Goal: Task Accomplishment & Management: Manage account settings

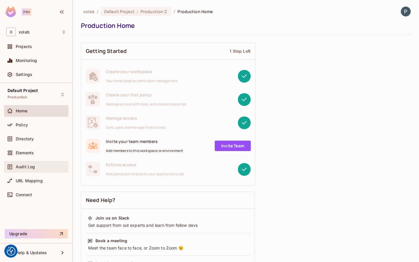
click at [30, 166] on span "Audit Log" at bounding box center [25, 166] width 19 height 5
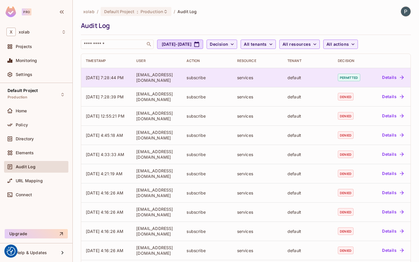
click at [323, 76] on div "default" at bounding box center [307, 78] width 41 height 6
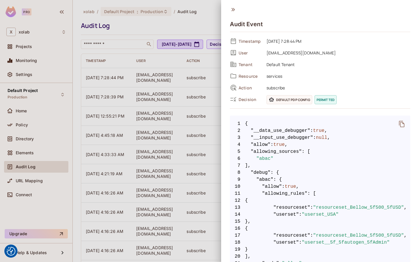
click at [403, 120] on button "delete" at bounding box center [402, 124] width 14 height 14
click at [180, 121] on div at bounding box center [209, 131] width 419 height 262
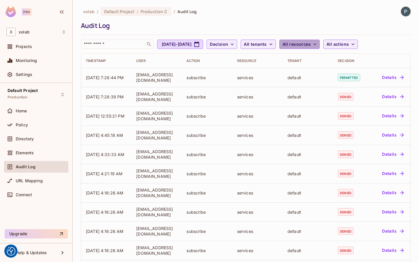
click at [311, 41] on span "All resources" at bounding box center [296, 44] width 28 height 7
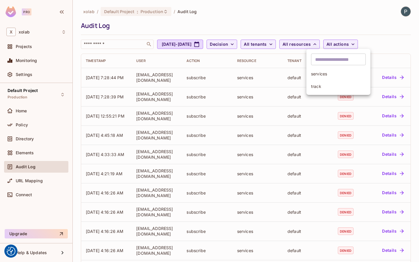
click at [293, 45] on div at bounding box center [209, 131] width 419 height 262
click at [293, 45] on div "​ services track" at bounding box center [209, 58] width 419 height 116
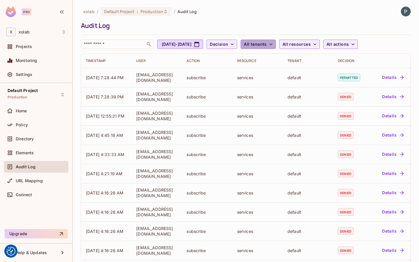
click at [266, 45] on span "All tenants" at bounding box center [255, 44] width 23 height 7
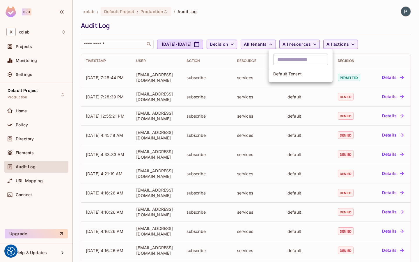
click at [381, 49] on div at bounding box center [209, 131] width 419 height 262
click at [349, 47] on span "All actions" at bounding box center [337, 44] width 22 height 7
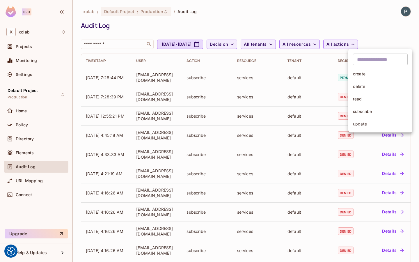
click at [280, 45] on div at bounding box center [209, 131] width 419 height 262
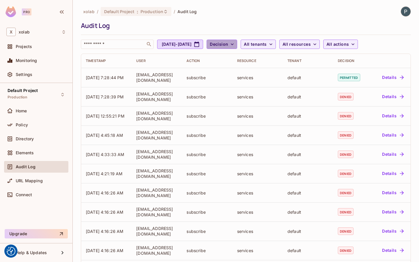
click at [228, 43] on span "Decision" at bounding box center [219, 44] width 18 height 7
click at [254, 58] on span "Permitted" at bounding box center [249, 58] width 20 height 6
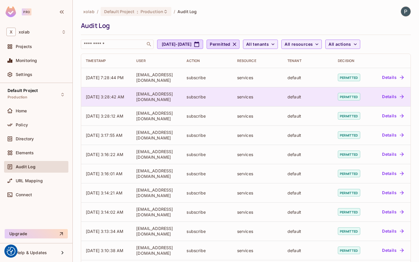
click at [318, 96] on div "default" at bounding box center [307, 97] width 41 height 6
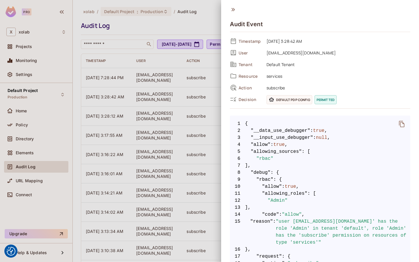
click at [200, 125] on div at bounding box center [209, 131] width 419 height 262
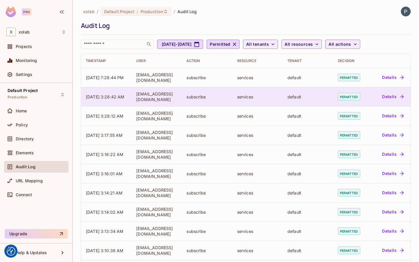
click at [275, 100] on td "services" at bounding box center [257, 96] width 50 height 19
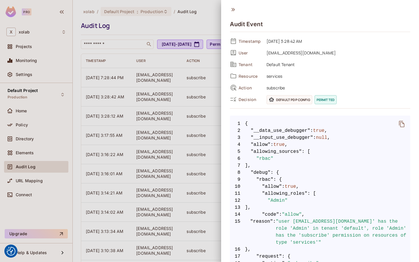
click at [401, 129] on button "delete" at bounding box center [402, 124] width 14 height 14
